Goal: Task Accomplishment & Management: Use online tool/utility

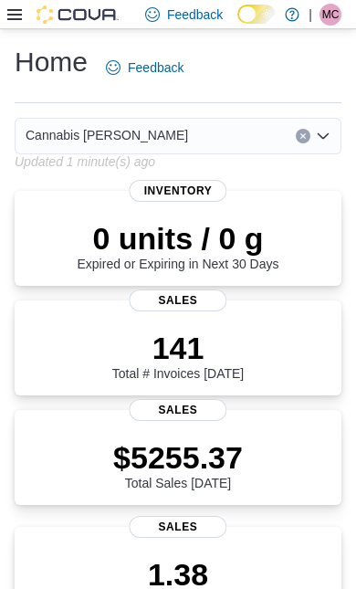
click at [16, 20] on icon at bounding box center [14, 14] width 15 height 11
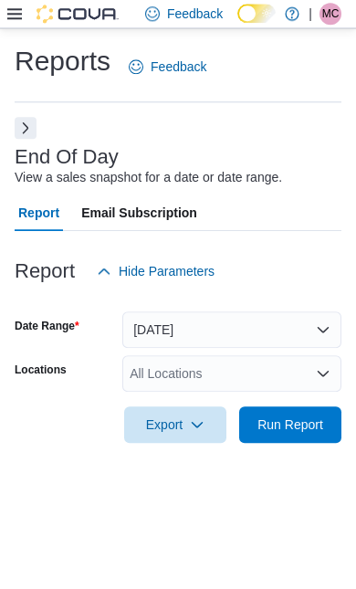
scroll to position [41, 0]
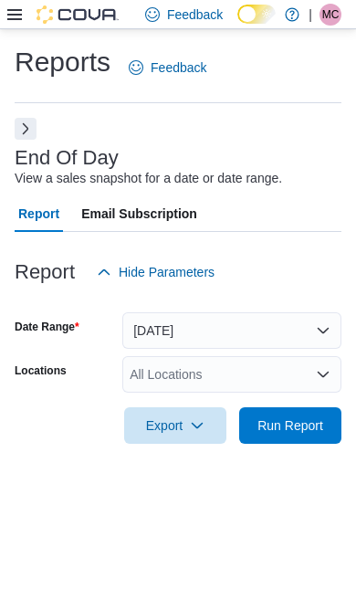
click at [302, 417] on span "Run Report" at bounding box center [291, 426] width 66 height 18
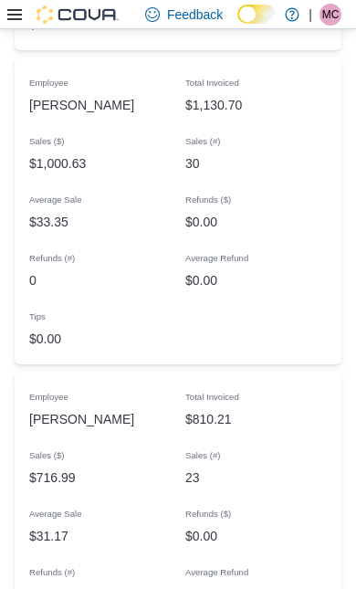
scroll to position [2329, 0]
